Goal: Task Accomplishment & Management: Manage account settings

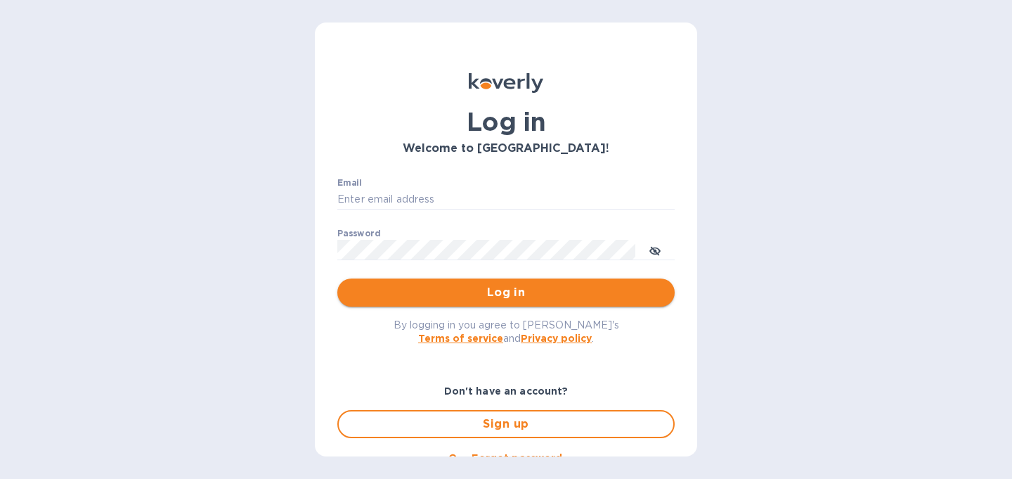
type input "[PERSON_NAME][EMAIL_ADDRESS][DOMAIN_NAME]"
click at [438, 298] on span "Log in" at bounding box center [506, 292] width 315 height 17
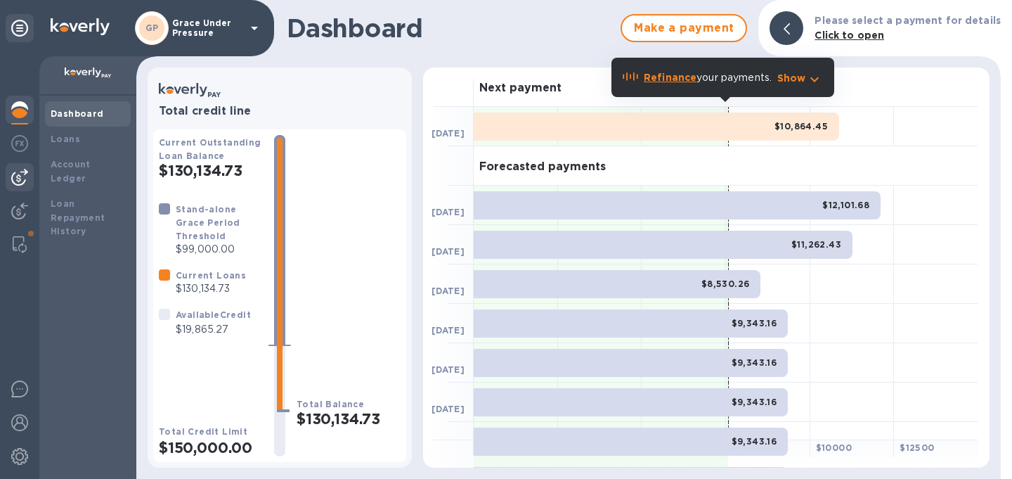
click at [15, 179] on img at bounding box center [19, 177] width 17 height 17
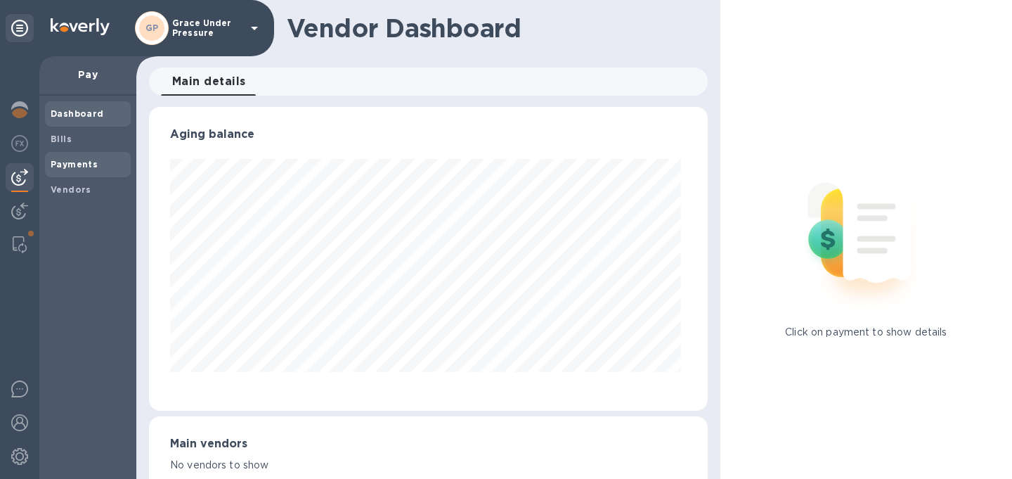
scroll to position [304, 553]
click at [61, 138] on b "Bills" at bounding box center [61, 139] width 21 height 11
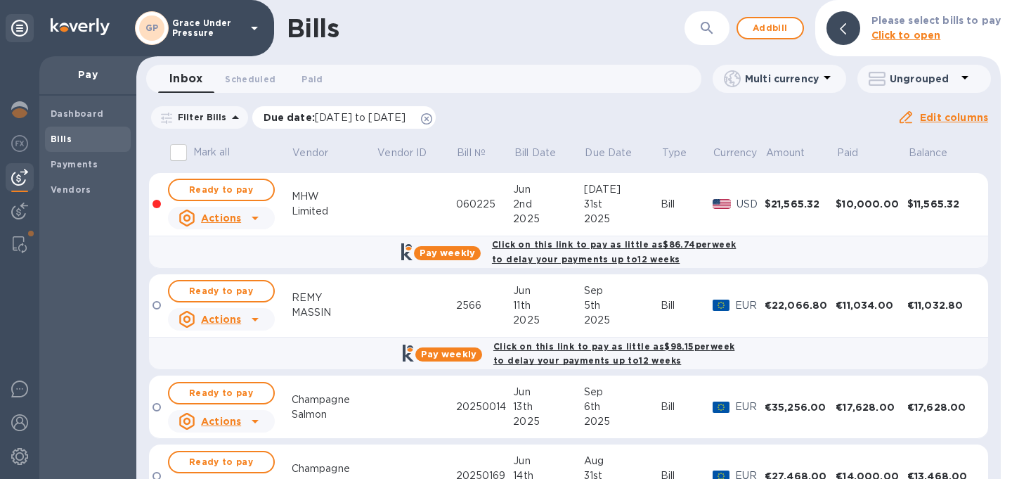
click at [432, 124] on icon at bounding box center [426, 118] width 11 height 11
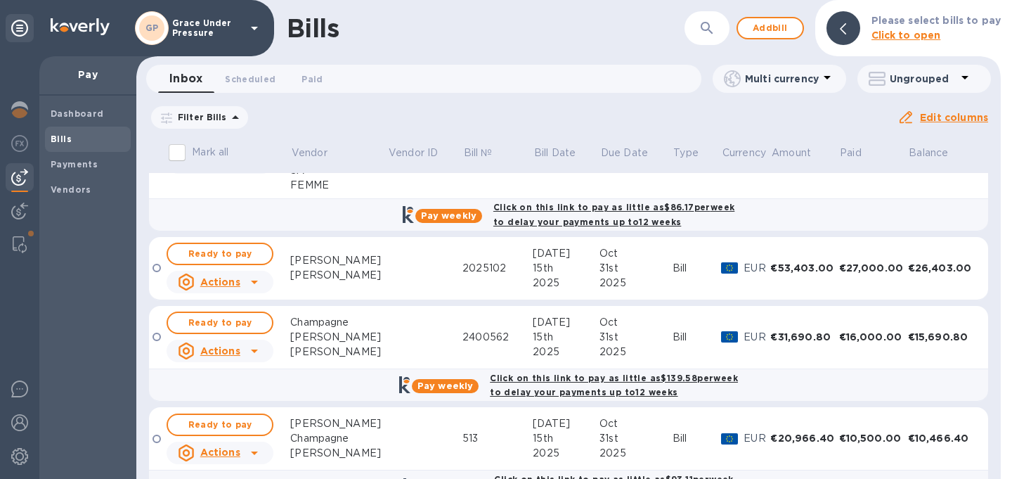
scroll to position [659, 0]
click at [387, 293] on td at bounding box center [424, 267] width 75 height 63
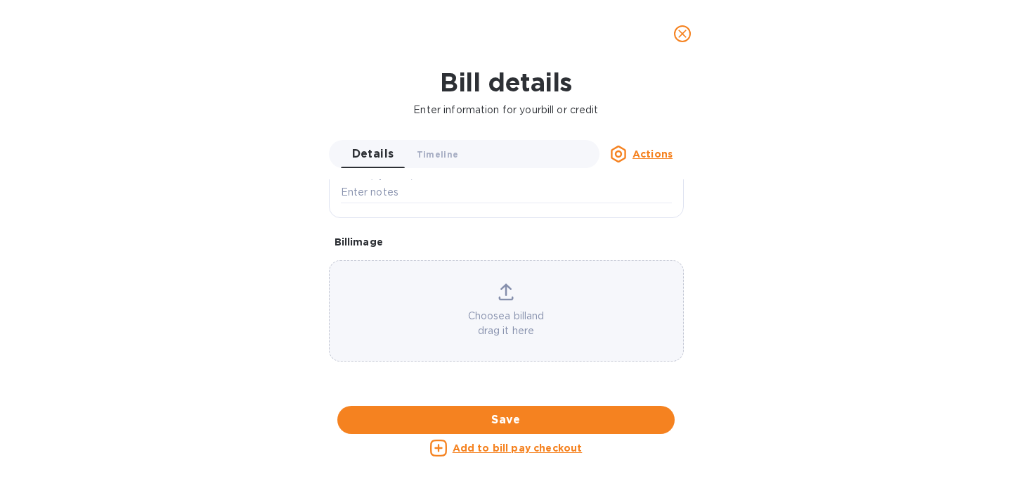
scroll to position [828, 0]
click at [505, 395] on div at bounding box center [506, 406] width 355 height 22
